Goal: Transaction & Acquisition: Subscribe to service/newsletter

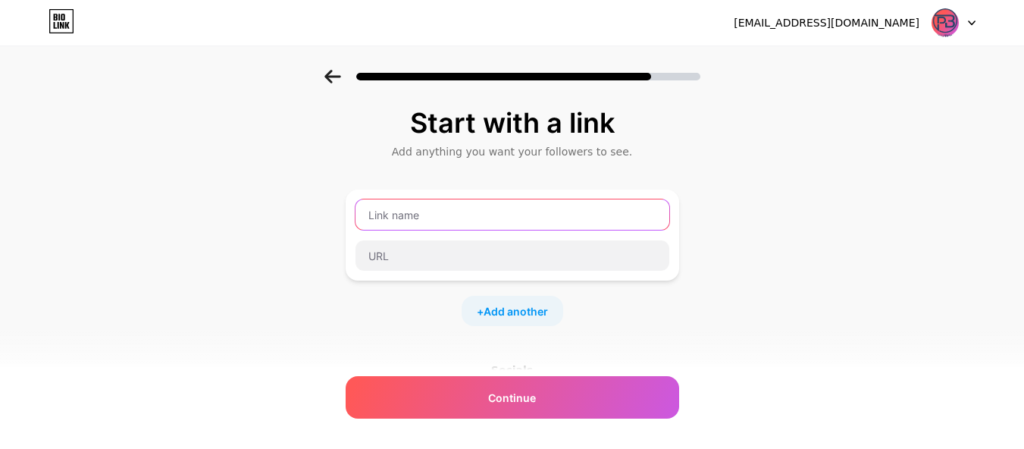
click at [515, 210] on input "text" at bounding box center [512, 214] width 314 height 30
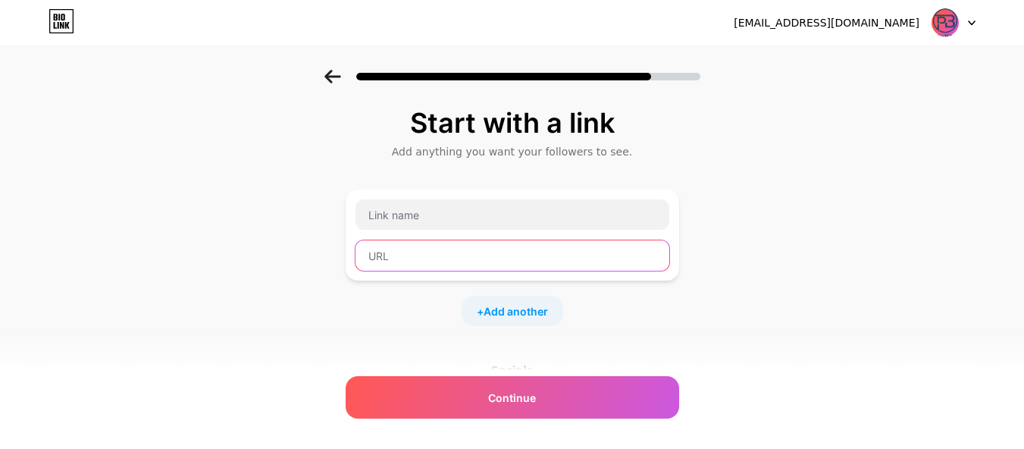
click at [477, 256] on input "text" at bounding box center [512, 255] width 314 height 30
click at [464, 259] on input "text" at bounding box center [512, 255] width 314 height 30
paste input "[URL][DOMAIN_NAME]"
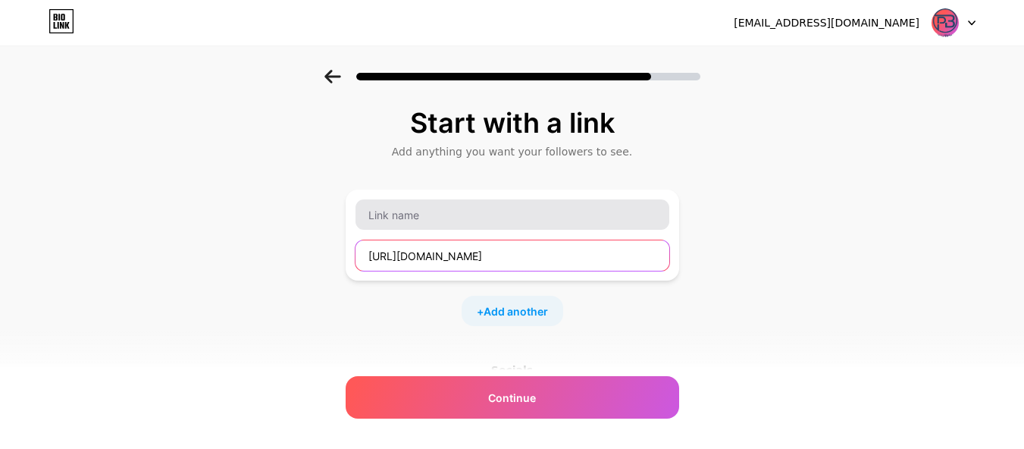
type input "[URL][DOMAIN_NAME]"
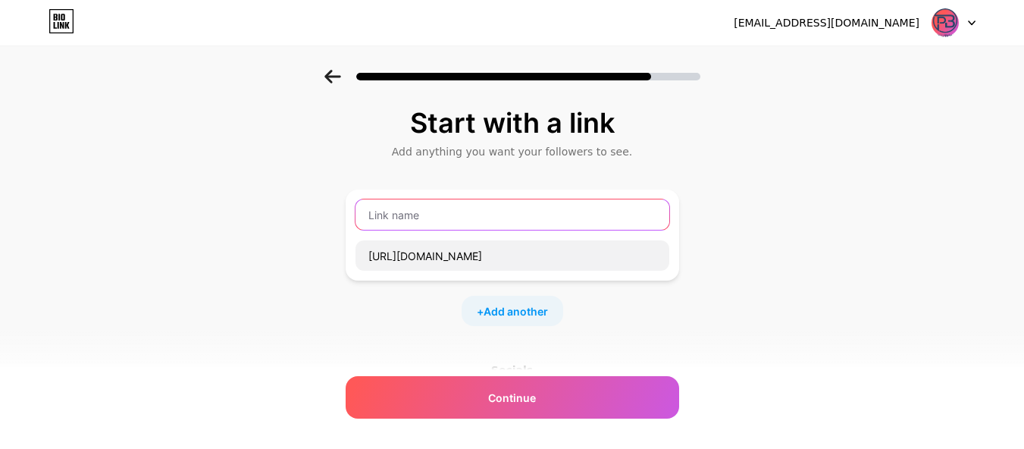
scroll to position [0, 0]
click at [456, 212] on input "text" at bounding box center [512, 214] width 314 height 30
click at [484, 205] on input "text" at bounding box center [512, 214] width 314 height 30
paste input "Reliable Financial Reporting in [GEOGRAPHIC_DATA] Accurate Reports You Can Trust"
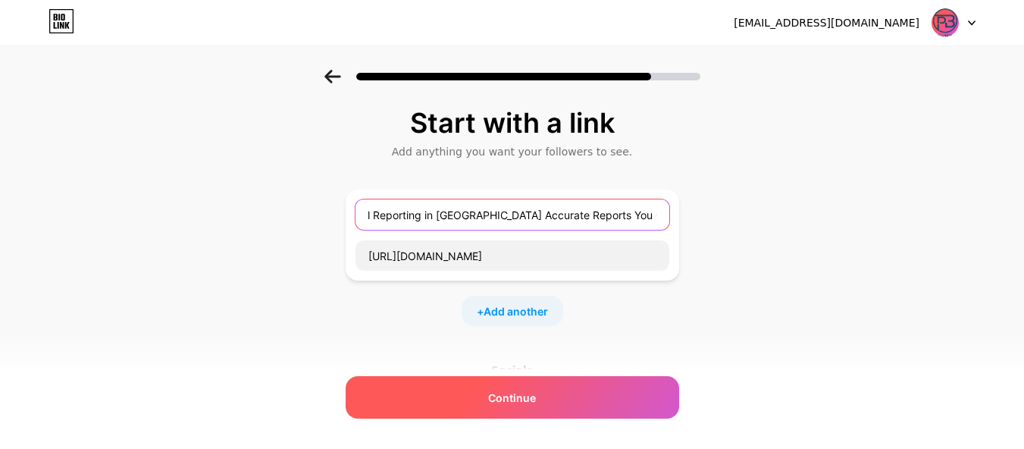
type input "Reliable Financial Reporting in [GEOGRAPHIC_DATA] Accurate Reports You Can Trust"
click at [541, 399] on div "Continue" at bounding box center [511, 397] width 333 height 42
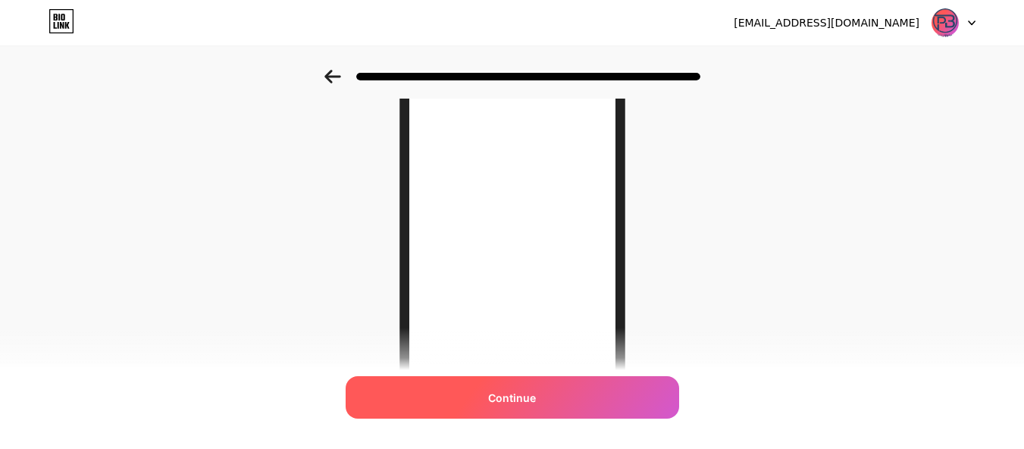
scroll to position [227, 0]
click at [518, 401] on span "Continue" at bounding box center [512, 397] width 48 height 16
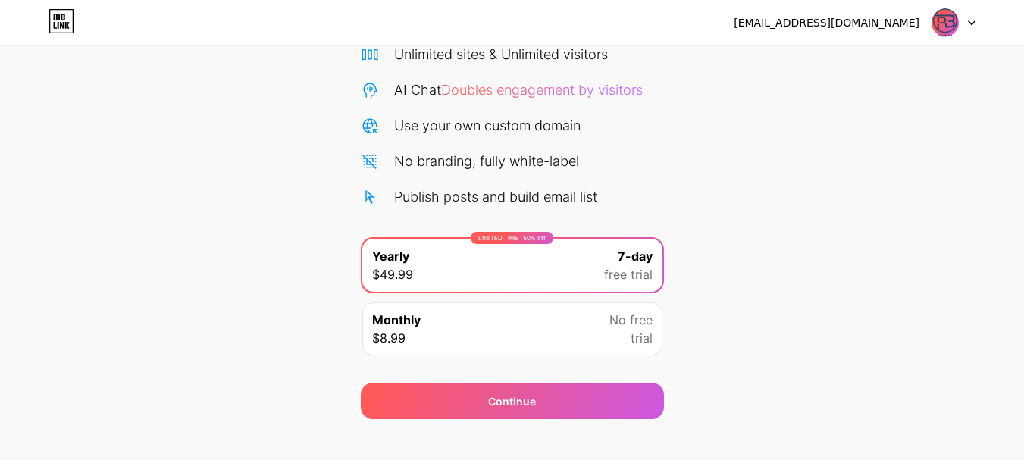
scroll to position [150, 0]
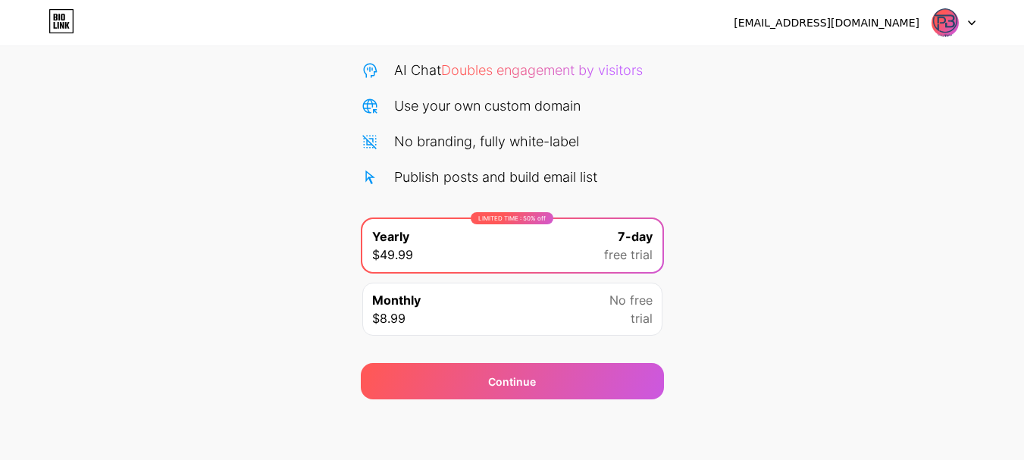
click at [588, 316] on div "Monthly $8.99 No free trial" at bounding box center [512, 309] width 300 height 53
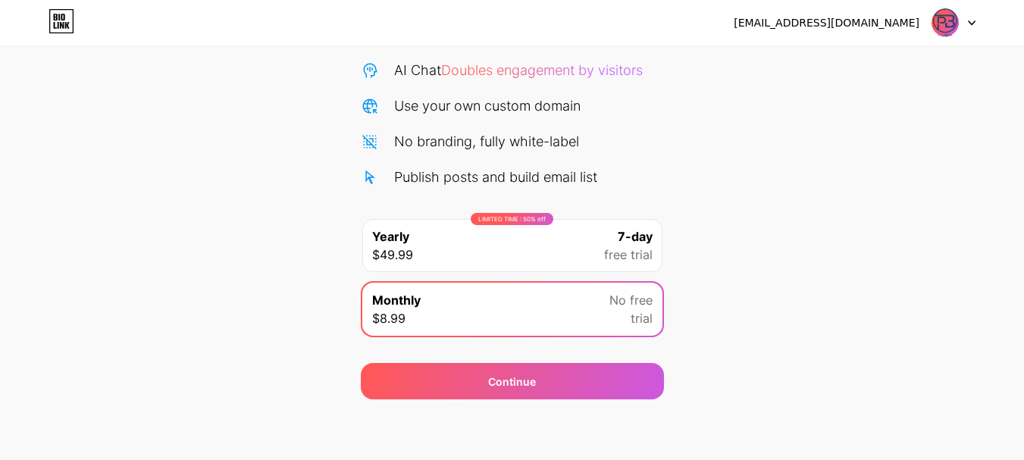
click at [577, 258] on div "LIMITED TIME : 50% off Yearly $49.99 7-day free trial" at bounding box center [512, 245] width 300 height 53
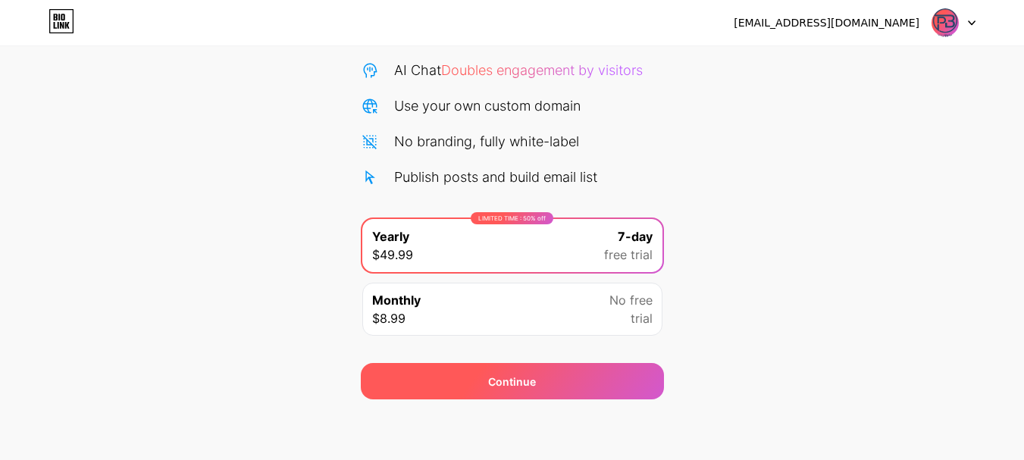
click at [543, 392] on div "Continue" at bounding box center [512, 381] width 303 height 36
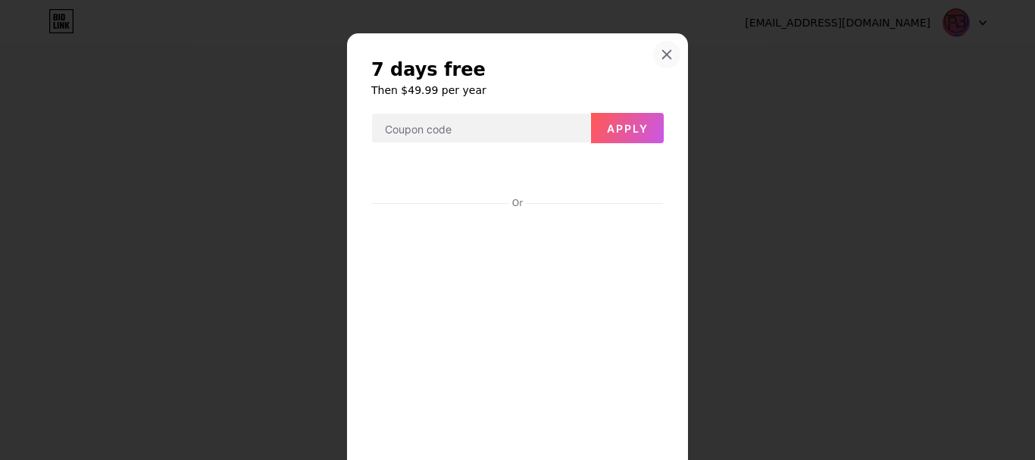
click at [661, 56] on icon at bounding box center [667, 54] width 12 height 12
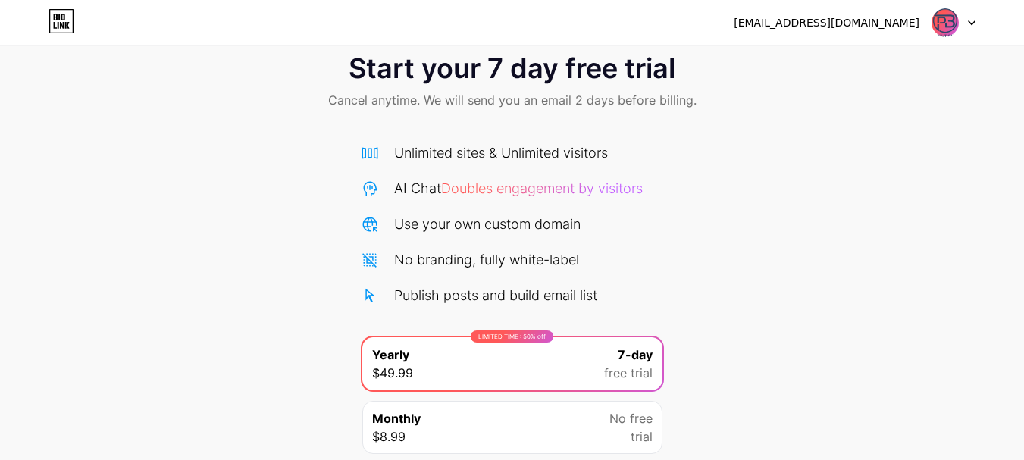
scroll to position [0, 0]
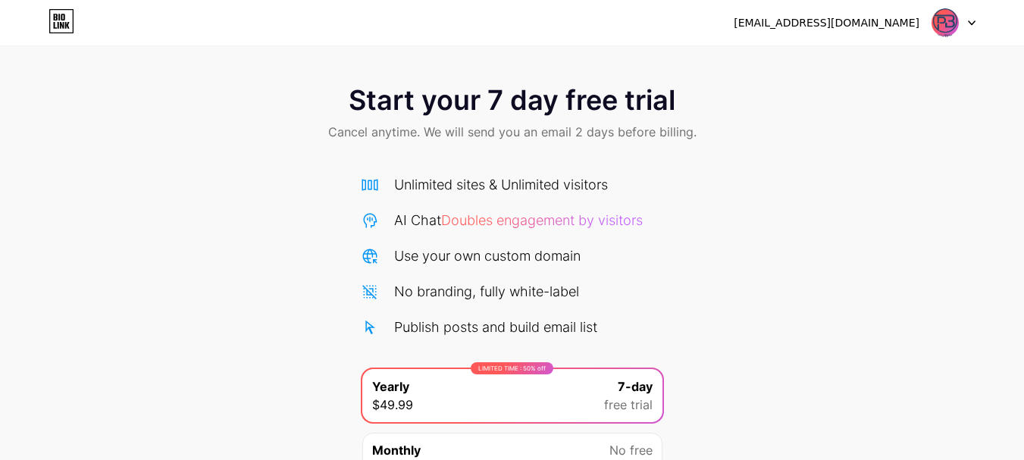
click at [892, 20] on div "[EMAIL_ADDRESS][DOMAIN_NAME]" at bounding box center [826, 23] width 186 height 16
click at [965, 26] on div at bounding box center [953, 22] width 44 height 27
click at [872, 36] on div "[EMAIL_ADDRESS][DOMAIN_NAME]" at bounding box center [854, 22] width 242 height 27
click at [865, 23] on div "[EMAIL_ADDRESS][DOMAIN_NAME]" at bounding box center [826, 23] width 186 height 16
click at [730, 177] on div "Start your 7 day free trial Cancel anytime. We will send you an email 2 days be…" at bounding box center [512, 310] width 1024 height 480
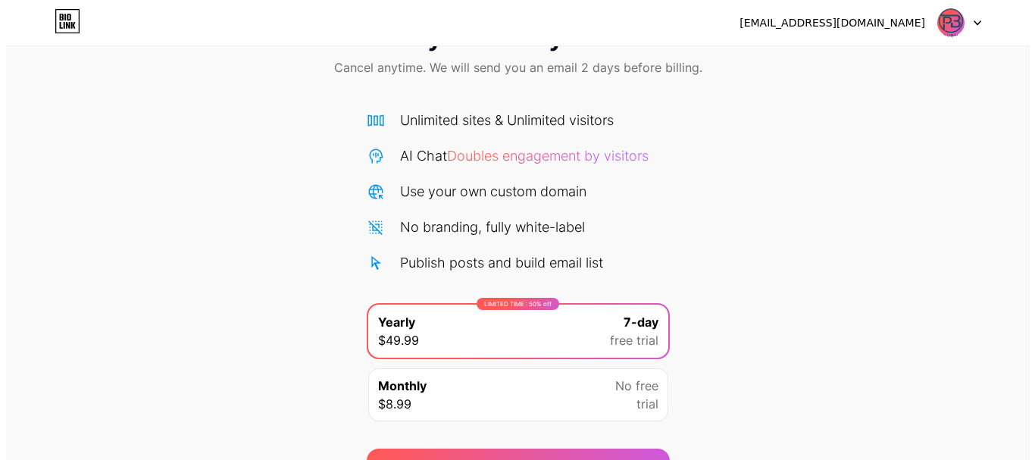
scroll to position [150, 0]
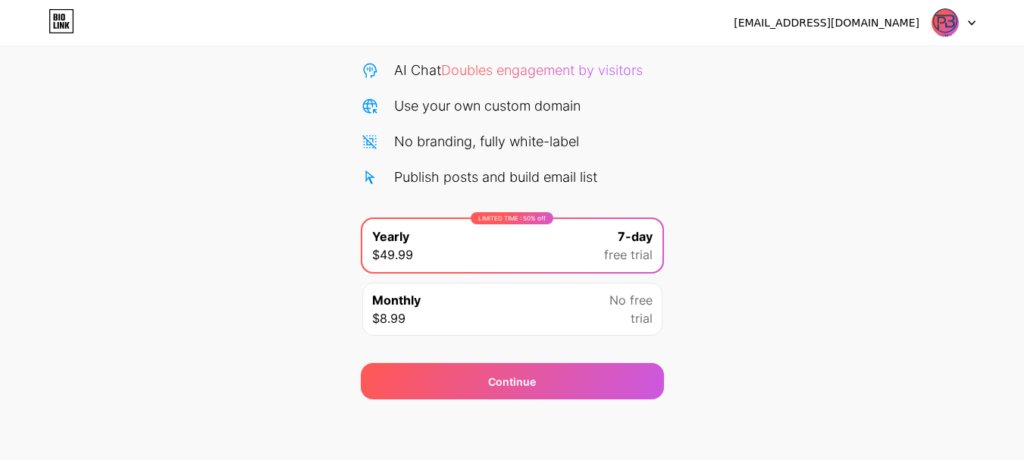
click at [609, 327] on div "No free trial" at bounding box center [630, 309] width 43 height 36
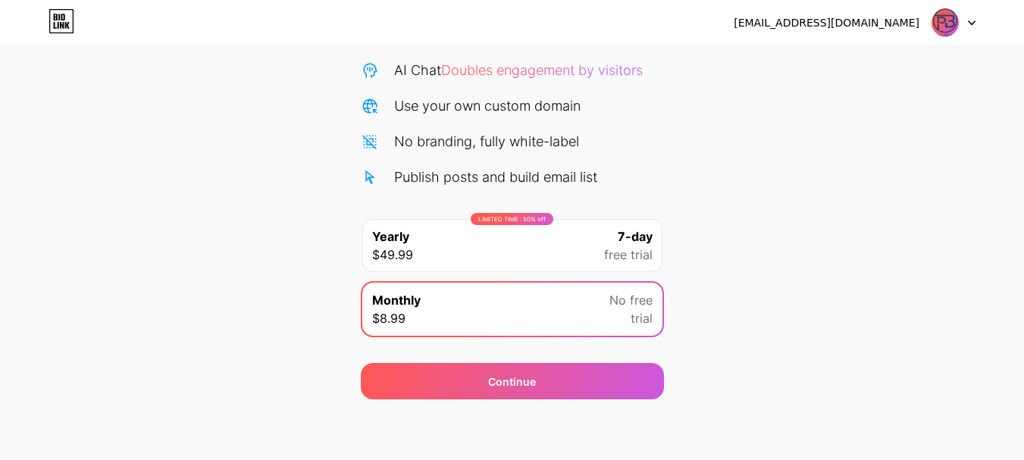
click at [593, 267] on div "LIMITED TIME : 50% off Yearly $49.99 7-day free trial" at bounding box center [512, 245] width 300 height 53
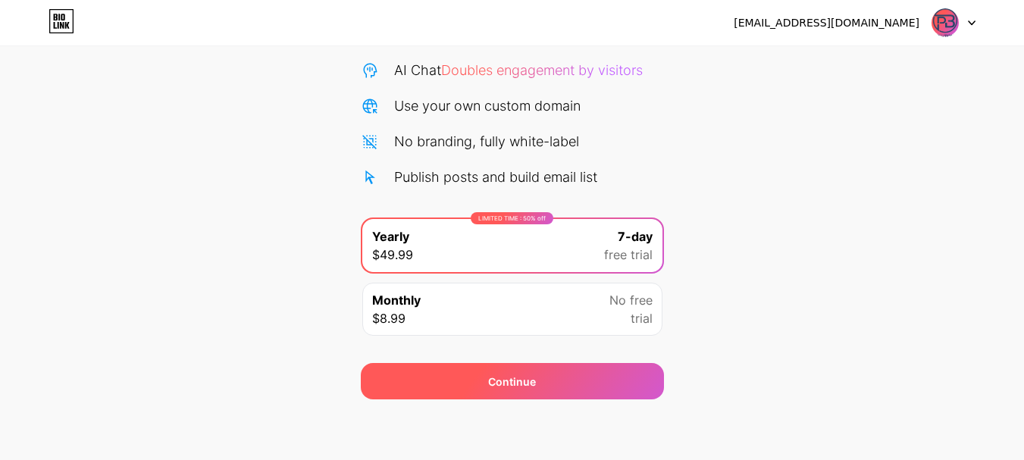
click at [569, 369] on div "Continue" at bounding box center [512, 381] width 303 height 36
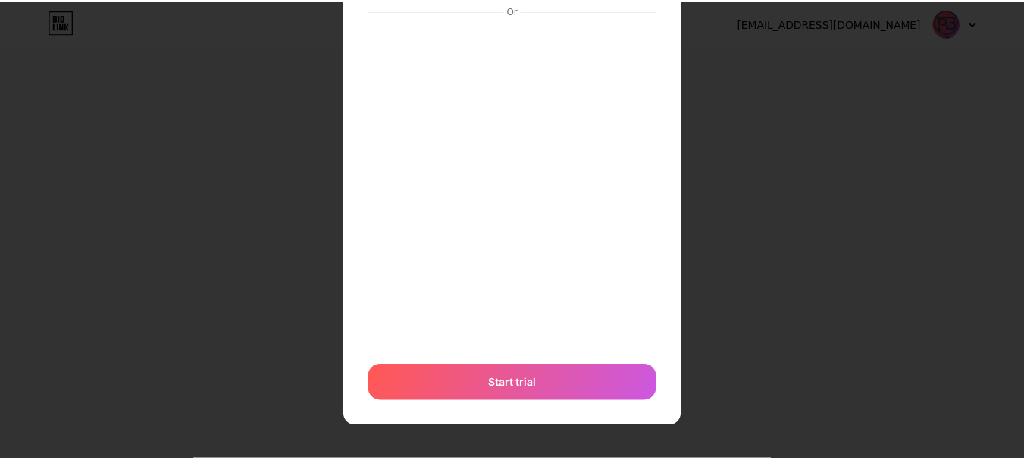
scroll to position [0, 0]
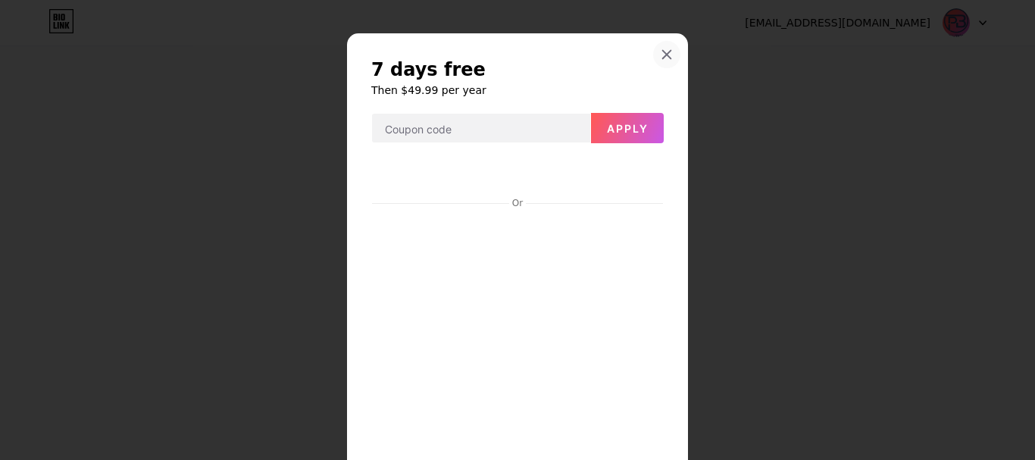
click at [660, 61] on div at bounding box center [666, 54] width 27 height 27
